Goal: Task Accomplishment & Management: Manage account settings

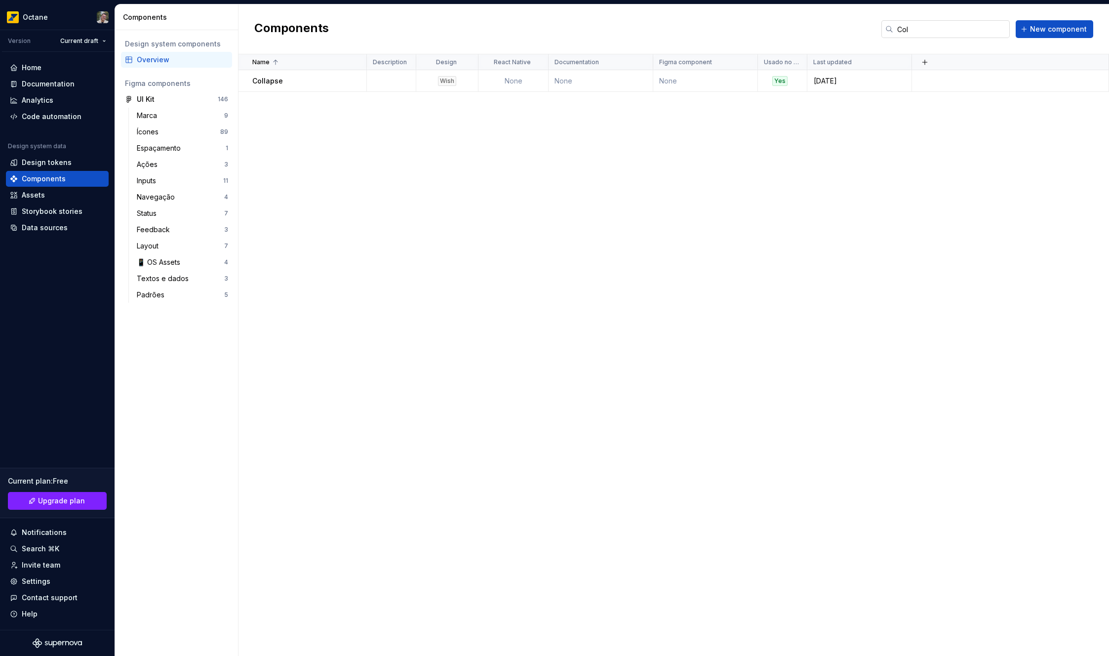
click at [920, 33] on input "Col" at bounding box center [951, 29] width 117 height 18
type input "tab bar"
click at [319, 88] on td "Tab Bar" at bounding box center [302, 81] width 128 height 22
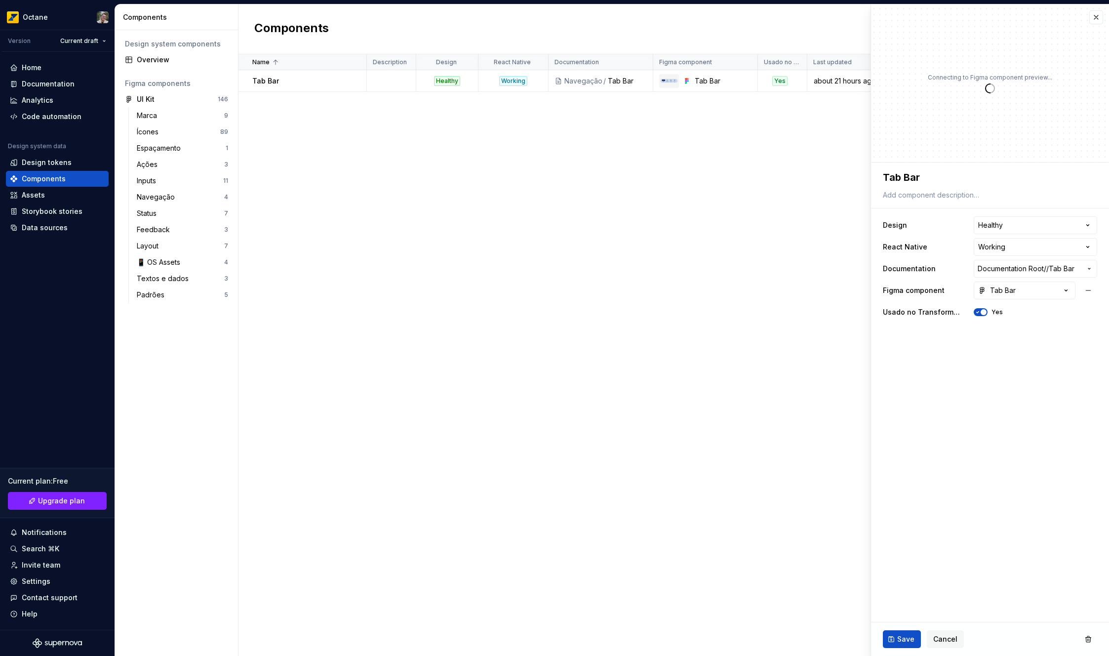
click at [922, 186] on div "Tab Bar" at bounding box center [990, 185] width 214 height 34
click at [922, 176] on textarea "Tab Bar" at bounding box center [988, 177] width 214 height 18
paste textarea "Navigation"
type textarea "*"
type textarea "Navigation Bar"
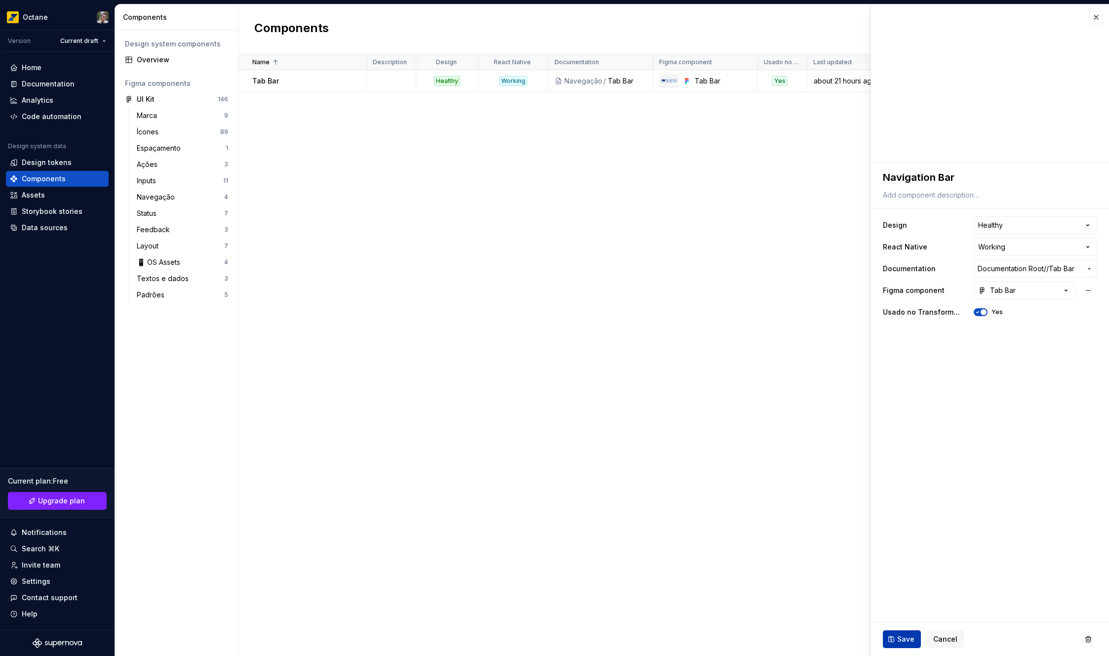
click at [910, 636] on span "Save" at bounding box center [905, 639] width 17 height 10
type textarea "*"
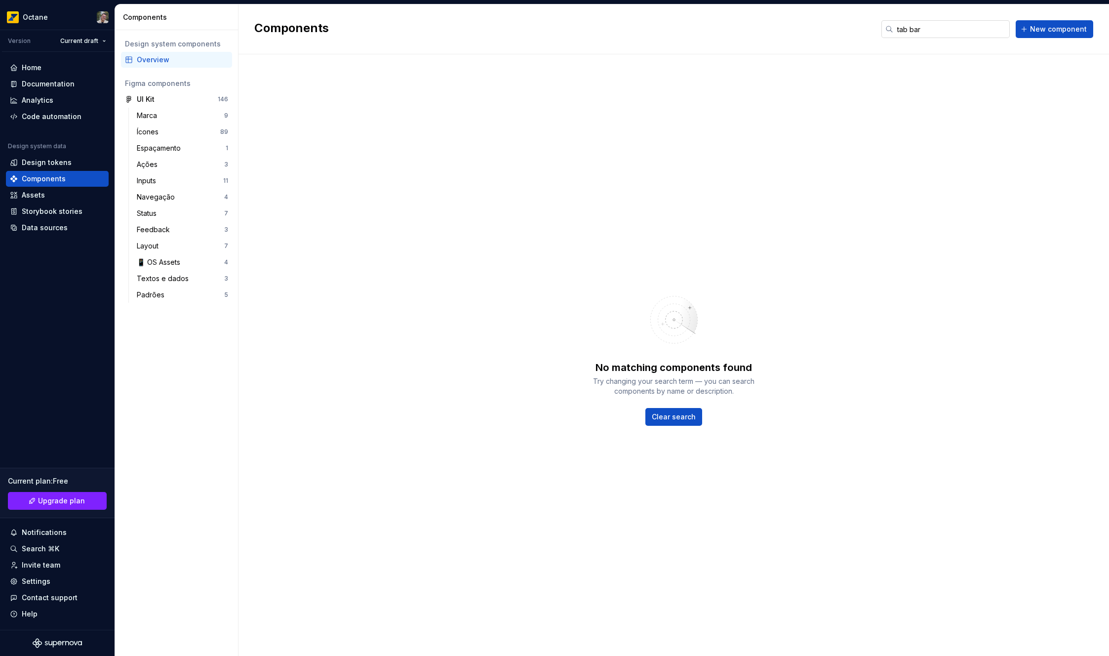
click at [969, 24] on input "tab bar" at bounding box center [951, 29] width 117 height 18
paste input "Navigation B"
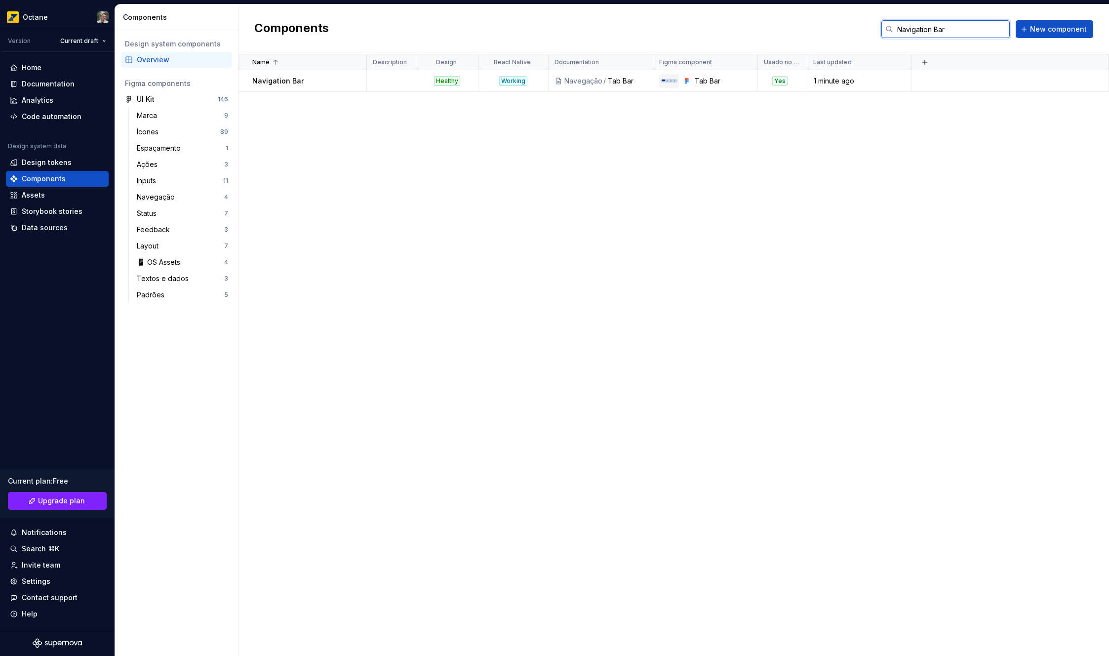
type input "Navigation Bar"
